Goal: Information Seeking & Learning: Learn about a topic

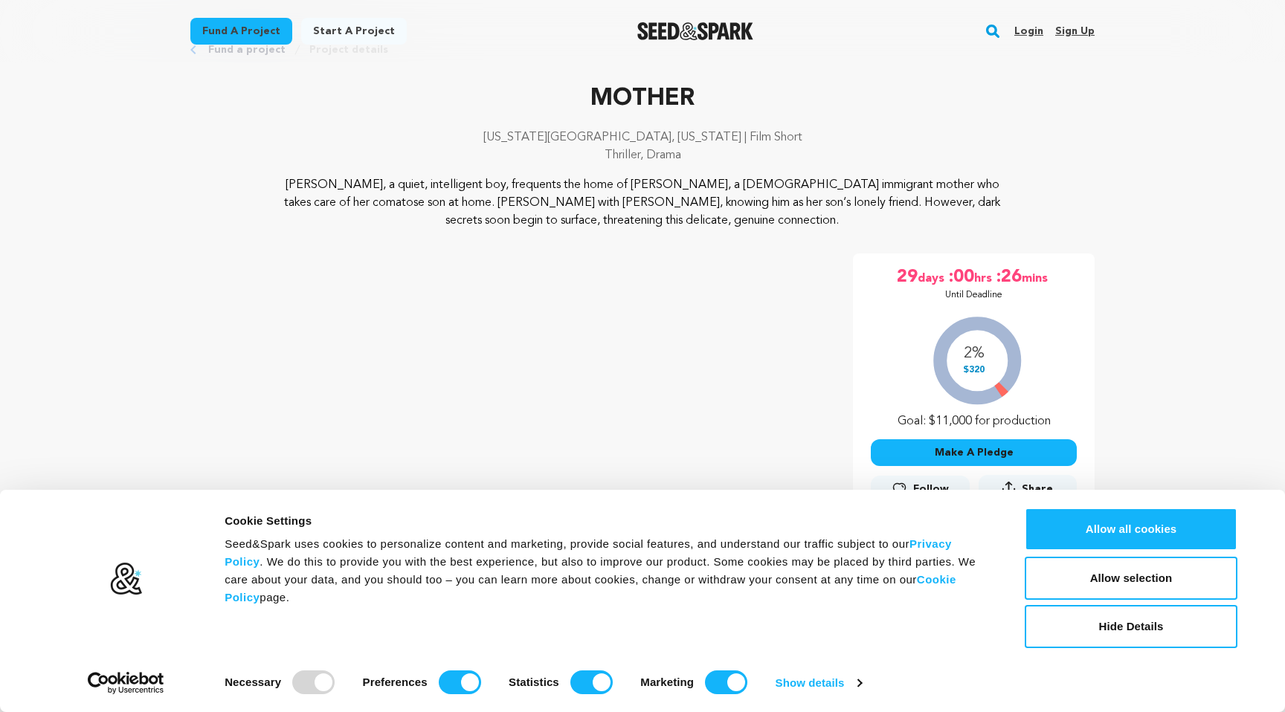
scroll to position [64, 0]
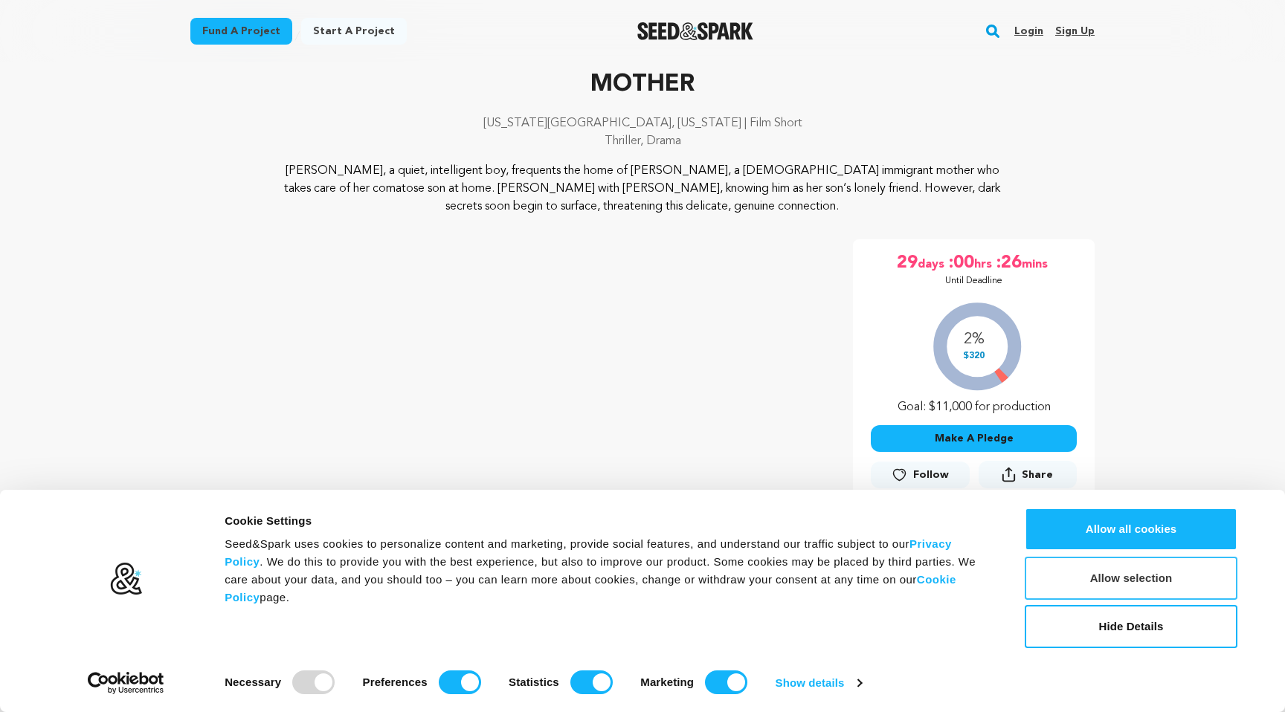
click at [1091, 585] on button "Allow selection" at bounding box center [1130, 578] width 213 height 43
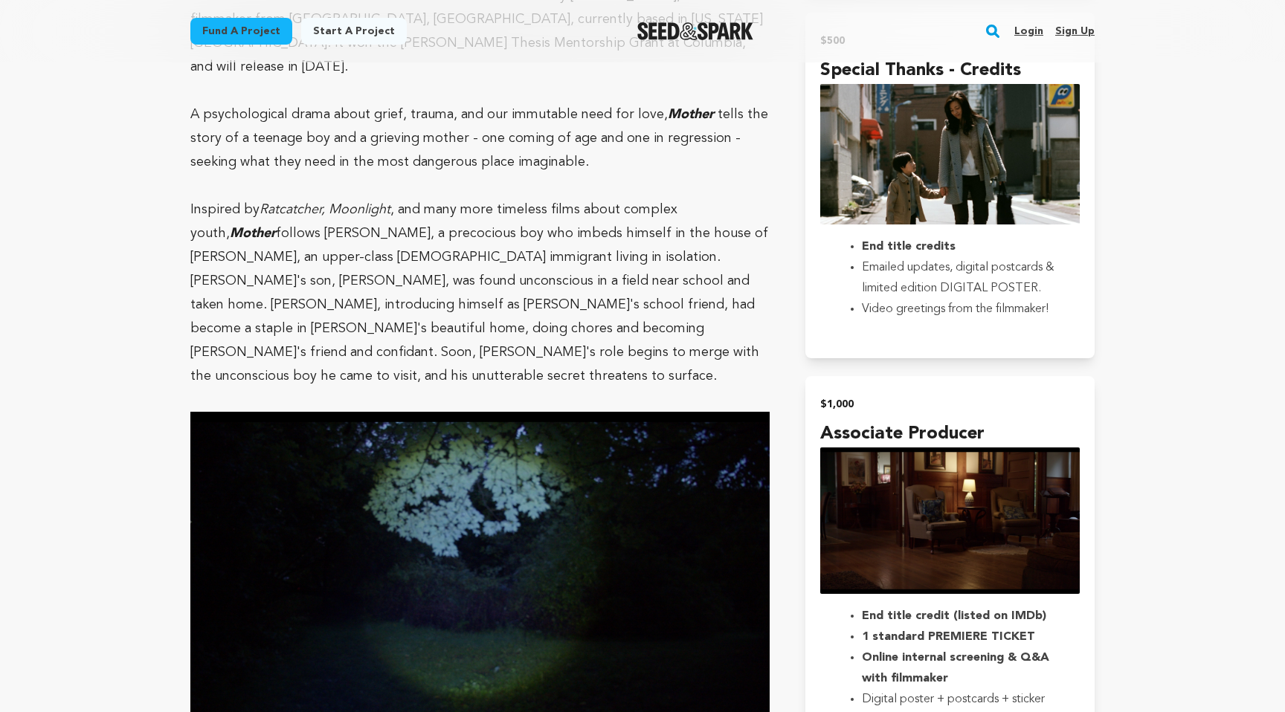
scroll to position [1618, 0]
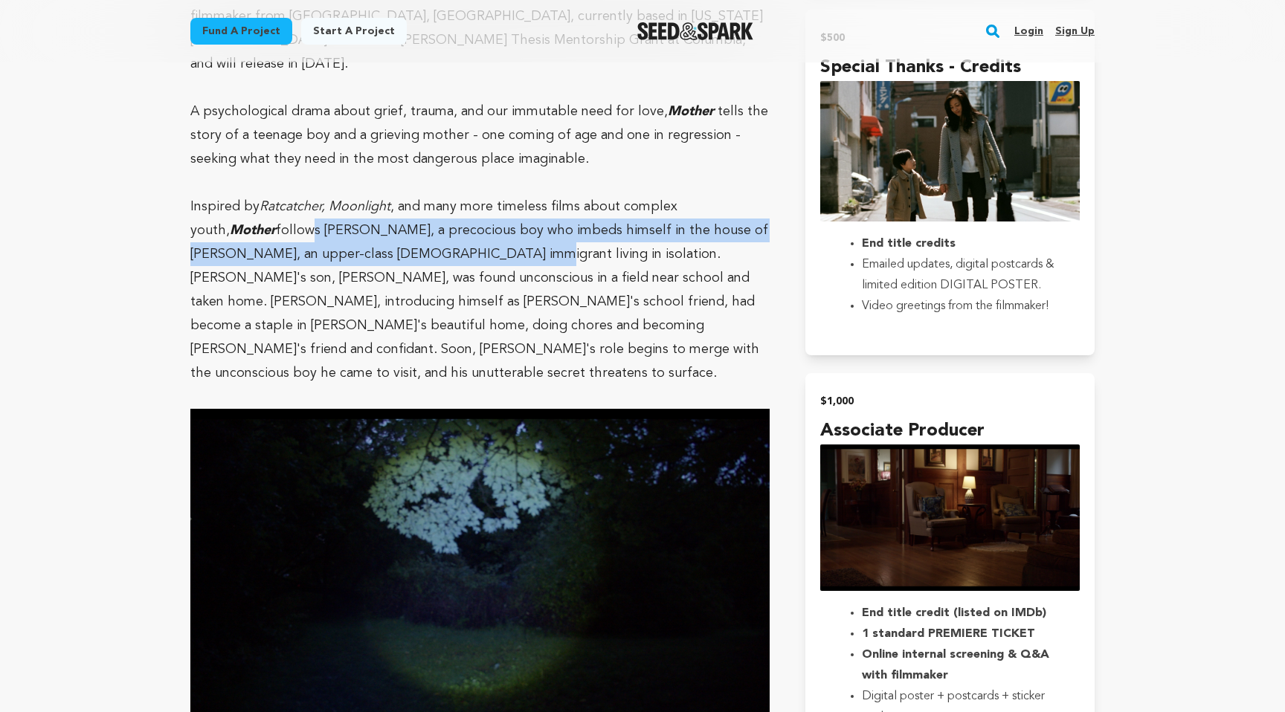
drag, startPoint x: 227, startPoint y: 207, endPoint x: 404, endPoint y: 229, distance: 177.5
click at [404, 229] on p "Inspired by Ratcatcher, Moonlight , and many more timeless films about complex …" at bounding box center [479, 290] width 579 height 190
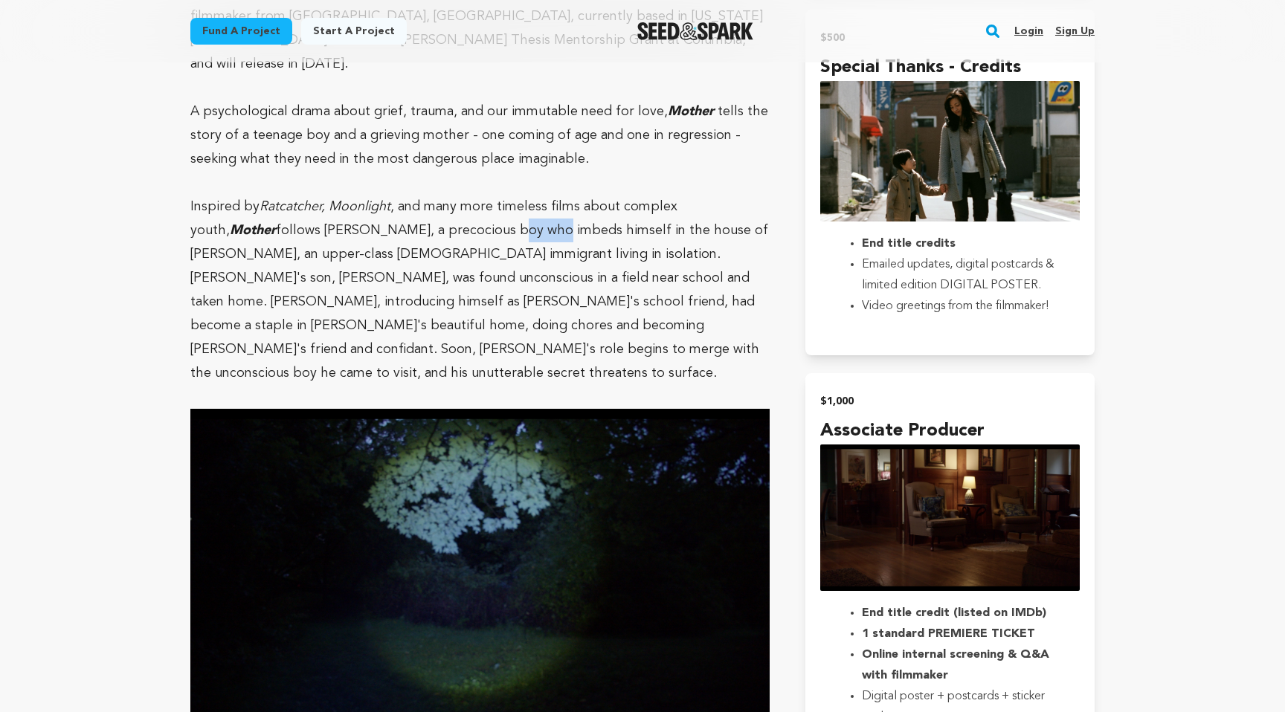
drag, startPoint x: 410, startPoint y: 205, endPoint x: 457, endPoint y: 205, distance: 46.8
click at [457, 205] on p "Inspired by Ratcatcher, Moonlight , and many more timeless films about complex …" at bounding box center [479, 290] width 579 height 190
click at [534, 210] on p "Inspired by Ratcatcher, Moonlight , and many more timeless films about complex …" at bounding box center [479, 290] width 579 height 190
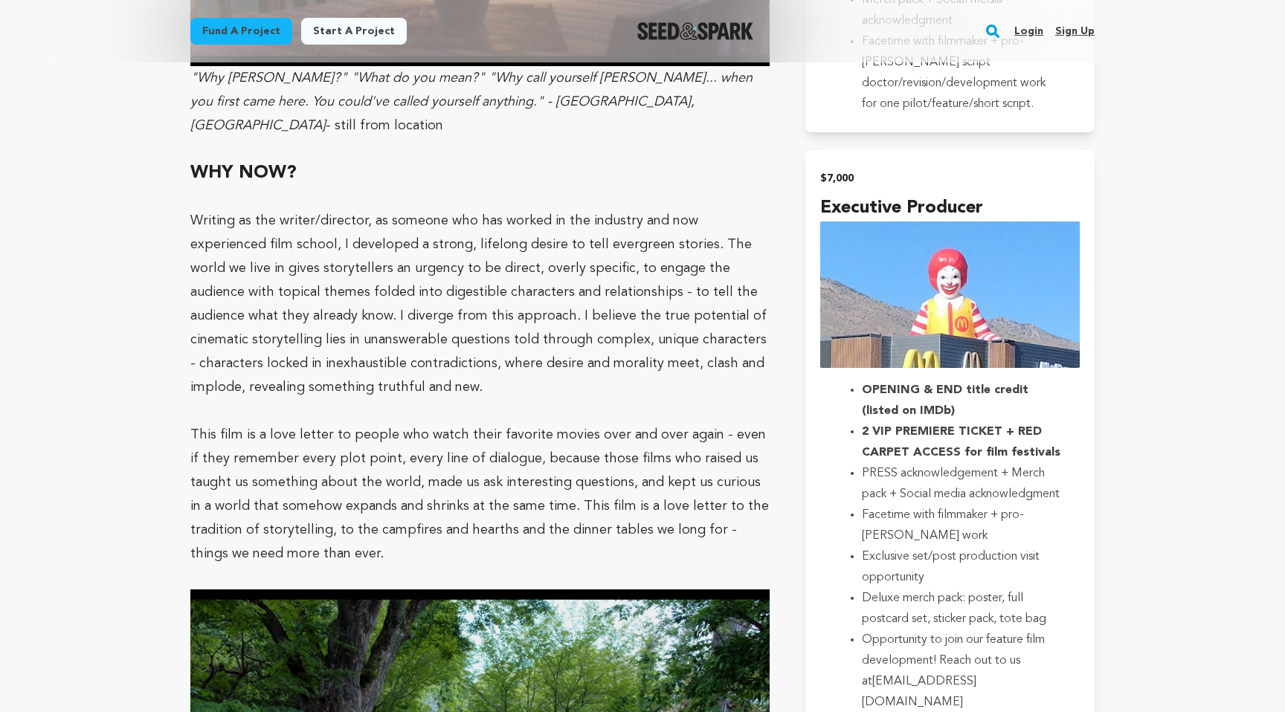
scroll to position [2851, 0]
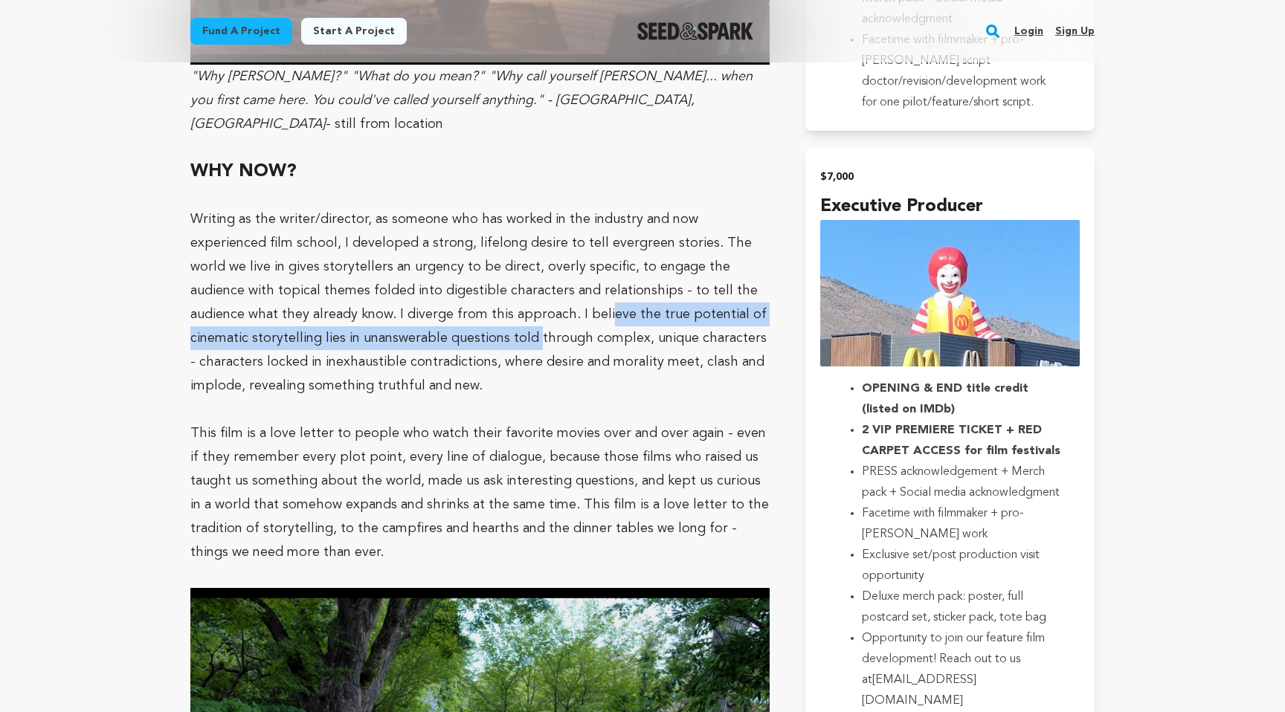
drag, startPoint x: 480, startPoint y: 233, endPoint x: 402, endPoint y: 256, distance: 81.4
click at [402, 256] on p "Writing as the writer/director, as someone who has worked in the industry and n…" at bounding box center [479, 302] width 579 height 190
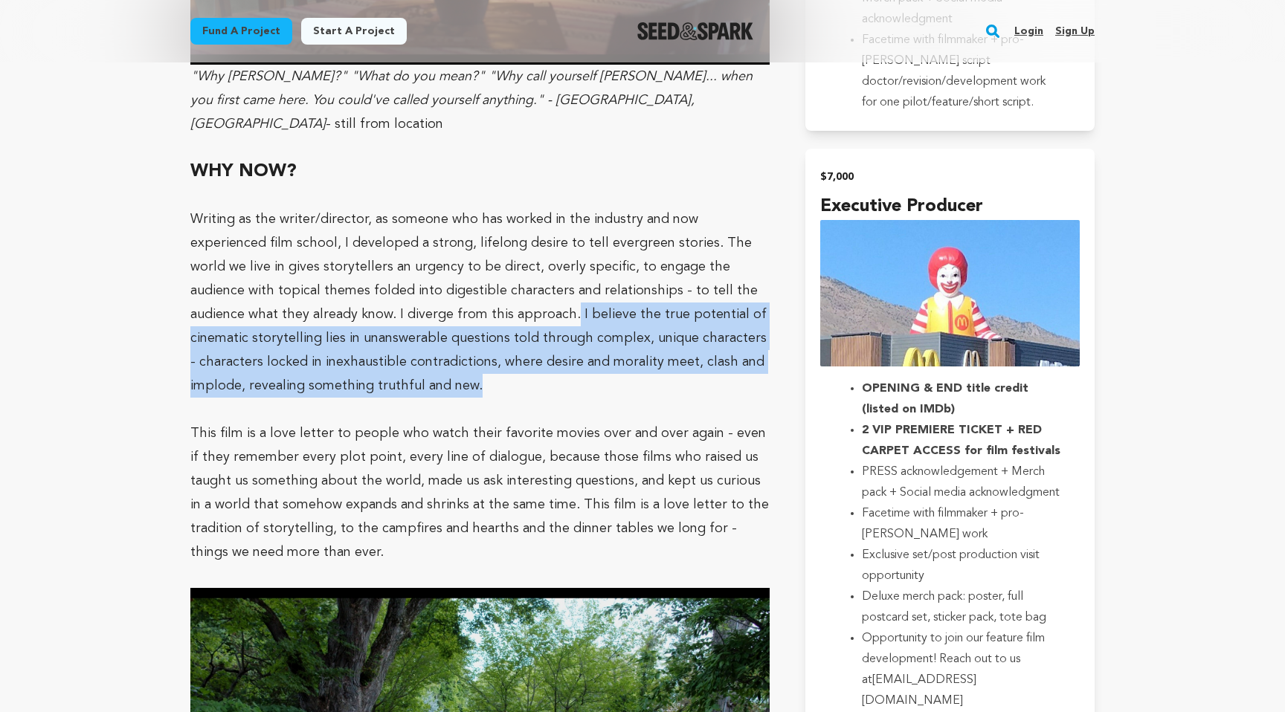
drag, startPoint x: 447, startPoint y: 238, endPoint x: 364, endPoint y: 320, distance: 116.7
click at [365, 320] on p "Writing as the writer/director, as someone who has worked in the industry and n…" at bounding box center [479, 302] width 579 height 190
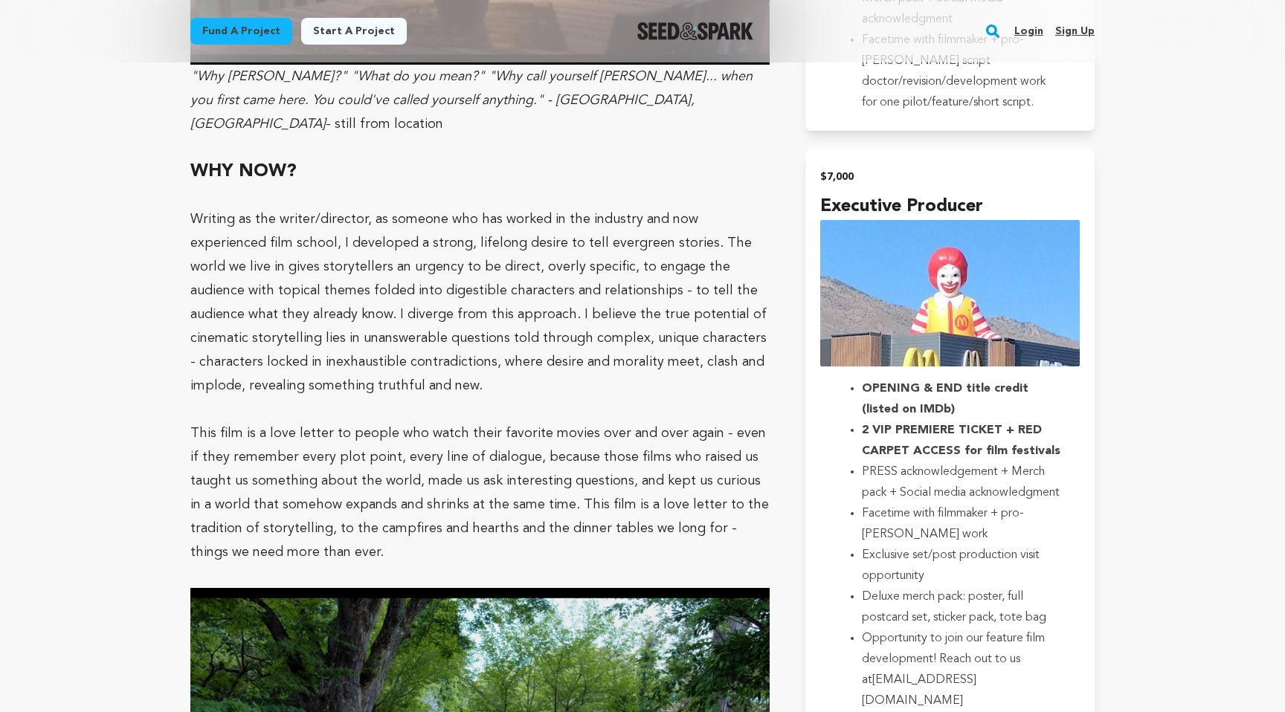
click at [404, 314] on p "Writing as the writer/director, as someone who has worked in the industry and n…" at bounding box center [479, 302] width 579 height 190
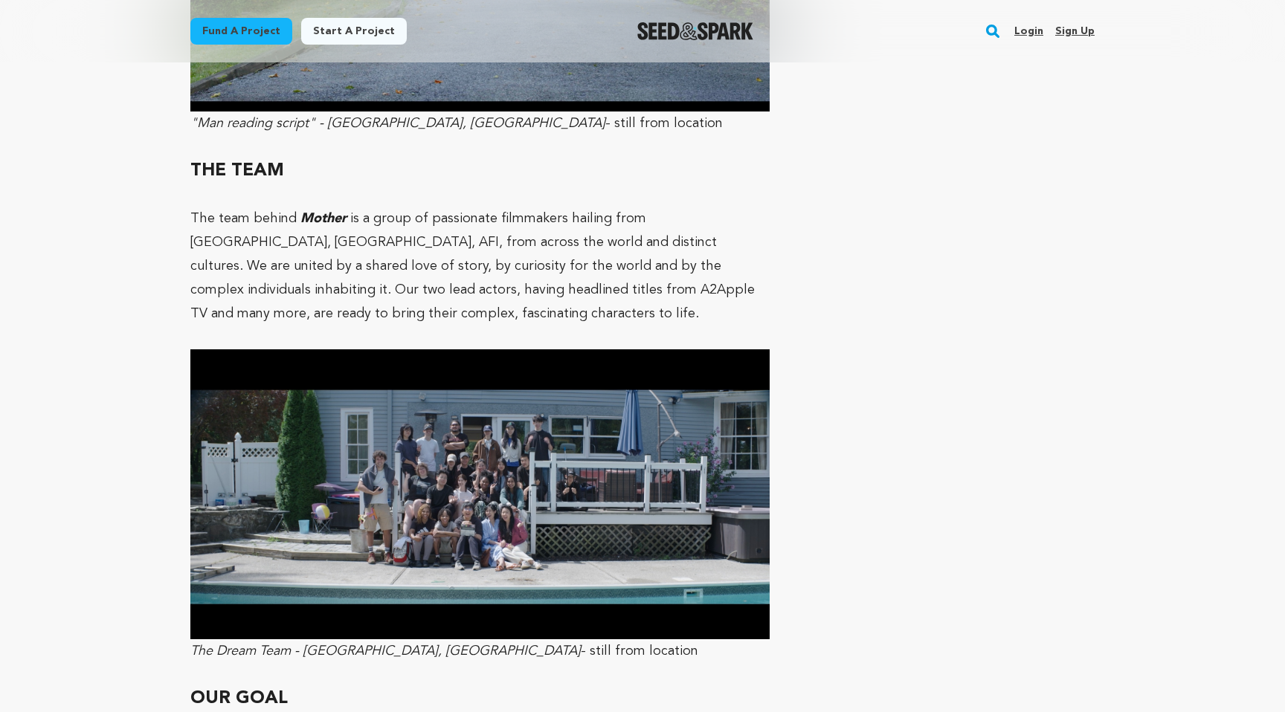
scroll to position [3697, 0]
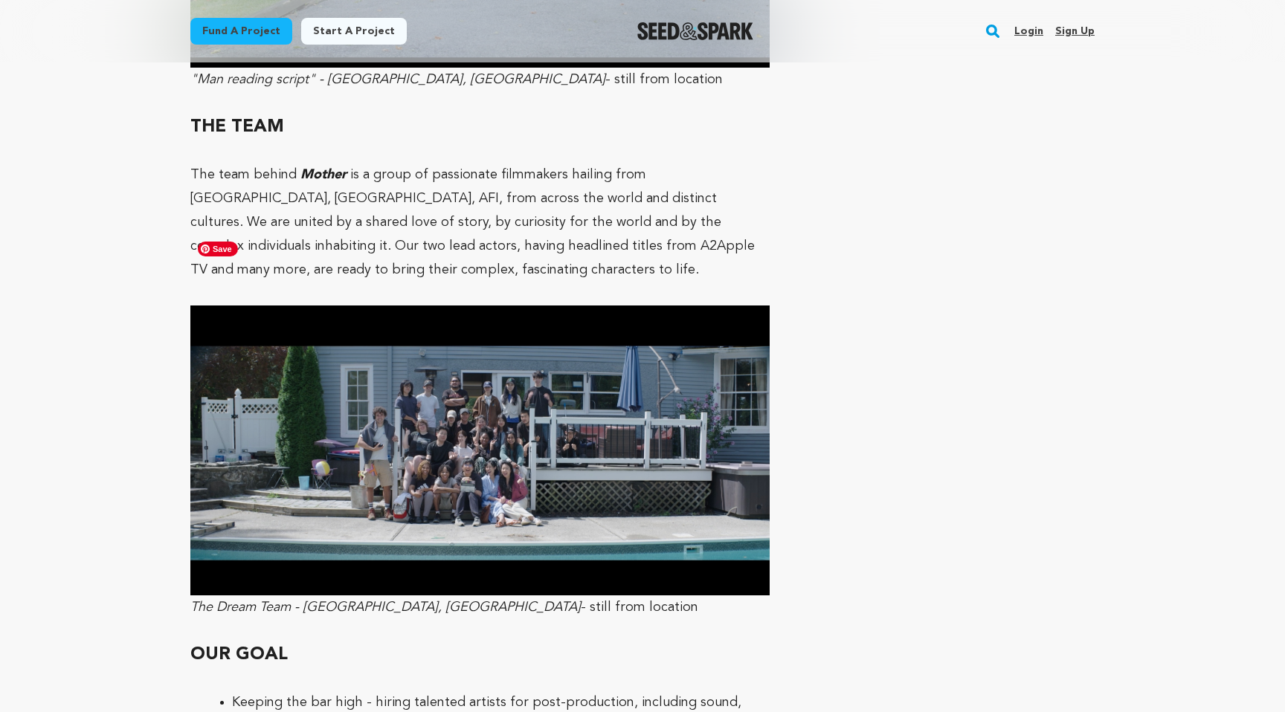
click at [453, 372] on img at bounding box center [479, 451] width 579 height 290
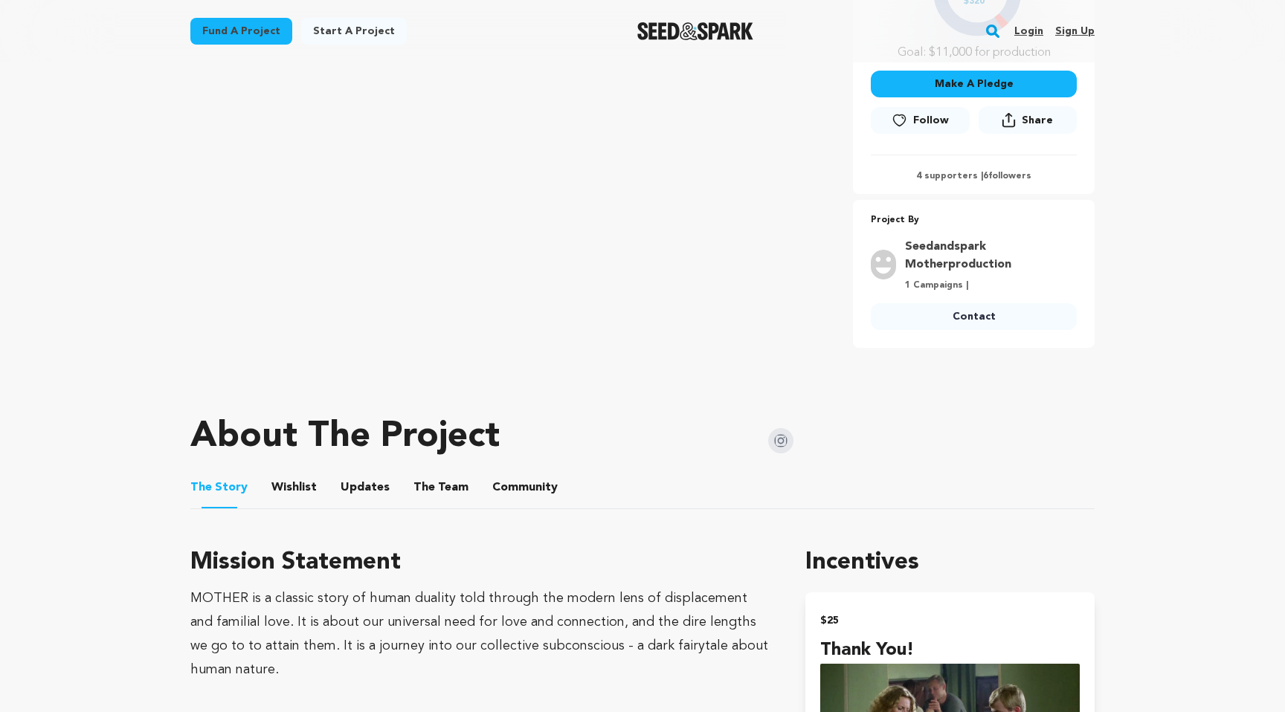
scroll to position [0, 0]
